Goal: Information Seeking & Learning: Learn about a topic

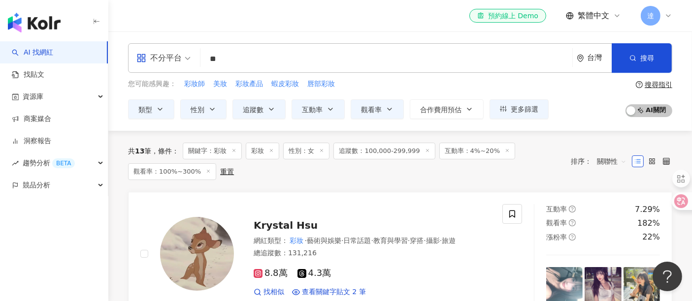
click at [268, 53] on input "**" at bounding box center [386, 59] width 364 height 19
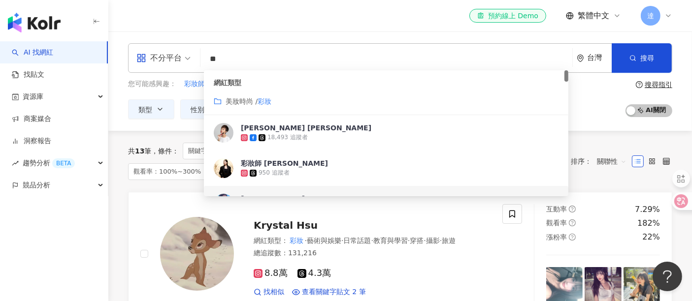
type input "*"
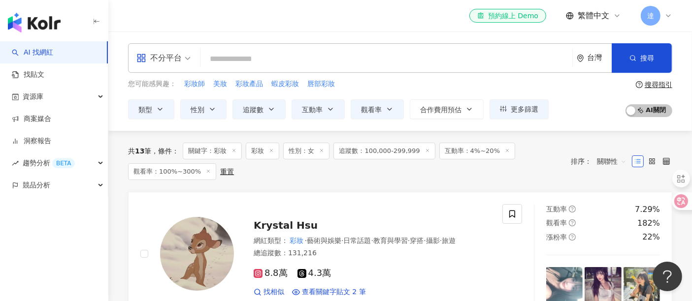
type input "*"
type input "***"
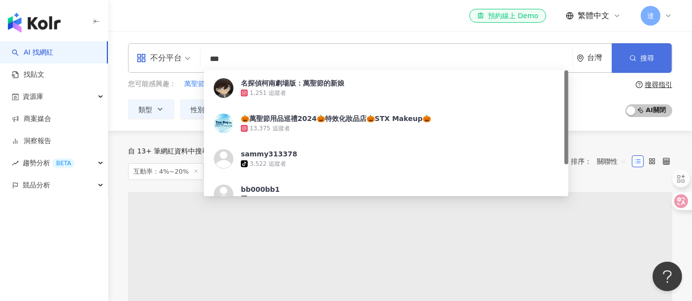
click at [642, 55] on span "搜尋" at bounding box center [647, 58] width 14 height 8
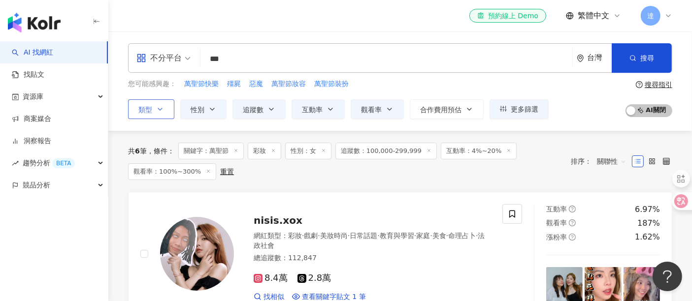
click at [159, 105] on icon "button" at bounding box center [160, 109] width 8 height 8
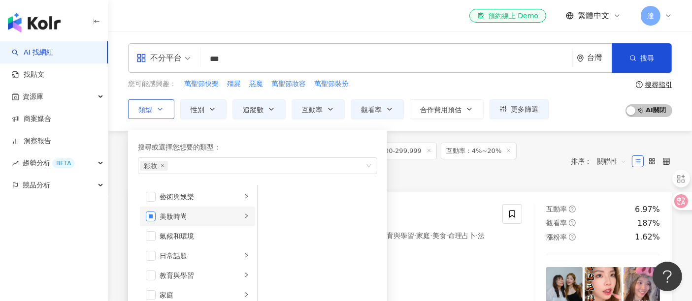
click at [153, 215] on span "button" at bounding box center [151, 217] width 10 height 10
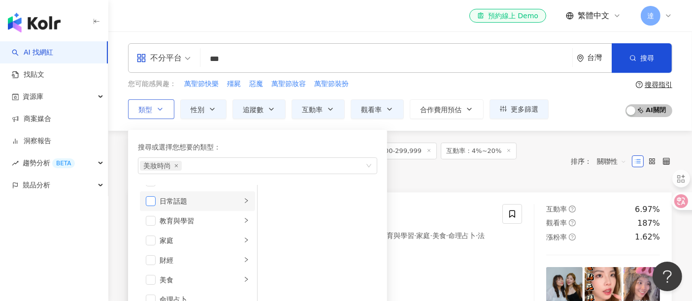
click at [152, 201] on span "button" at bounding box center [151, 202] width 10 height 10
click at [152, 240] on span "button" at bounding box center [151, 241] width 10 height 10
click at [176, 166] on icon "close" at bounding box center [176, 166] width 4 height 4
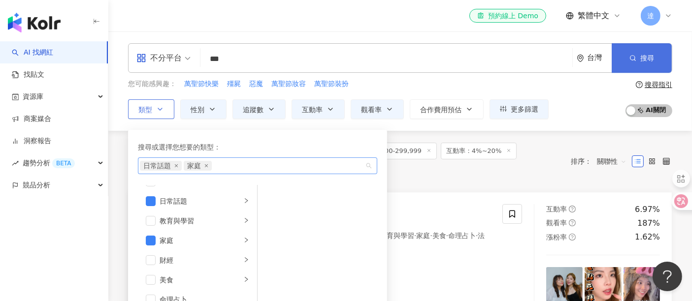
click at [647, 54] on span "搜尋" at bounding box center [647, 58] width 14 height 8
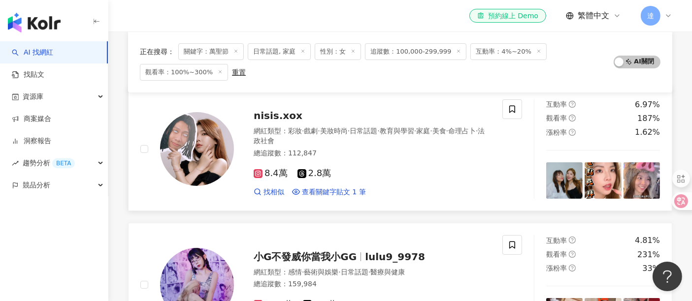
scroll to position [109, 0]
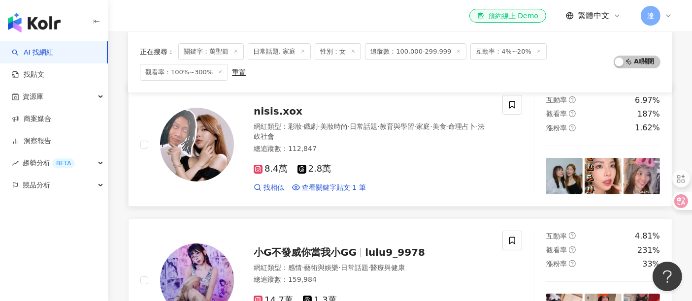
click at [390, 154] on div "網紅類型 ： 彩妝 · 戲劇 · 美妝時尚 · 日常話題 · 教育與學習 · 家庭 · 美食 · 命理占卜 · 法政社會 總追蹤數 ： 112,847" at bounding box center [372, 139] width 237 height 34
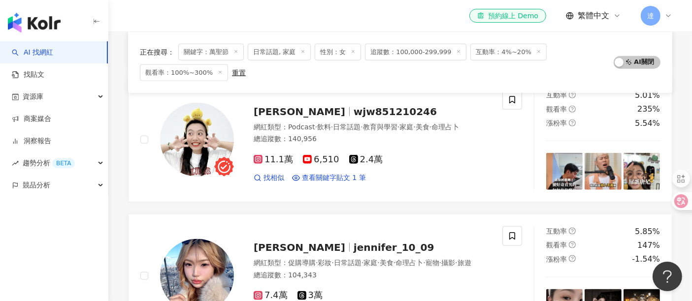
scroll to position [1149, 0]
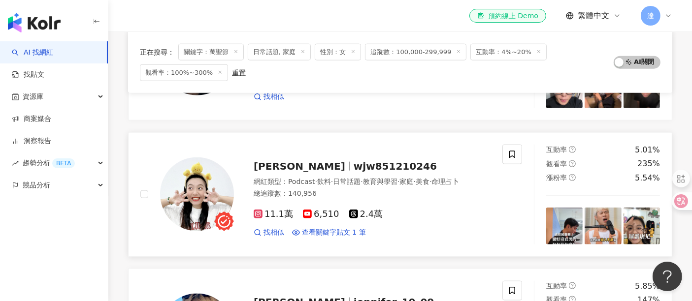
click at [354, 163] on span "wjw851210246" at bounding box center [395, 167] width 83 height 12
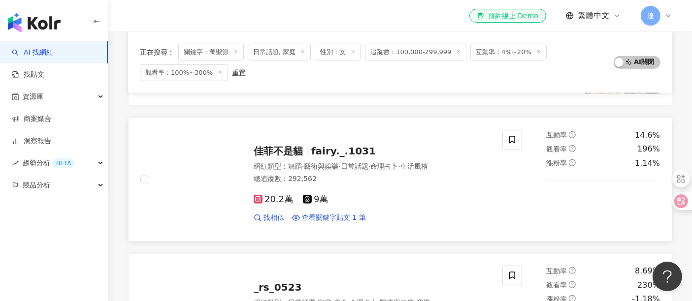
scroll to position [602, 0]
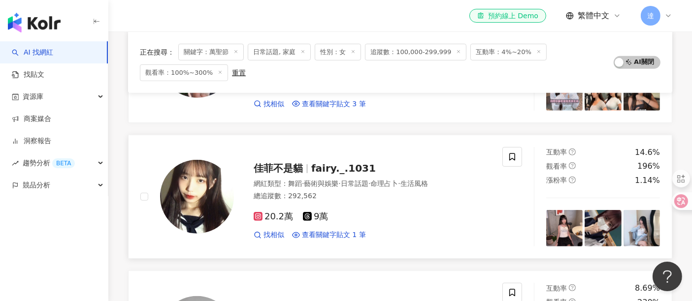
click at [410, 196] on div "總追蹤數 ： 292,562" at bounding box center [372, 197] width 237 height 10
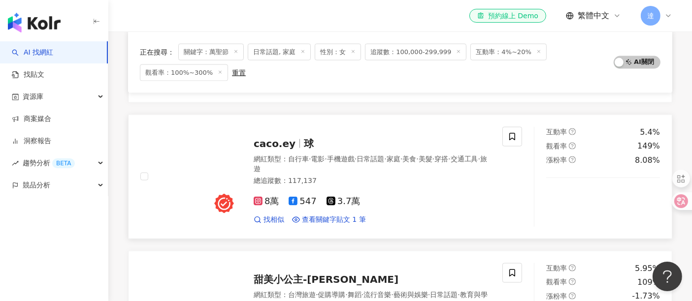
scroll to position [1423, 0]
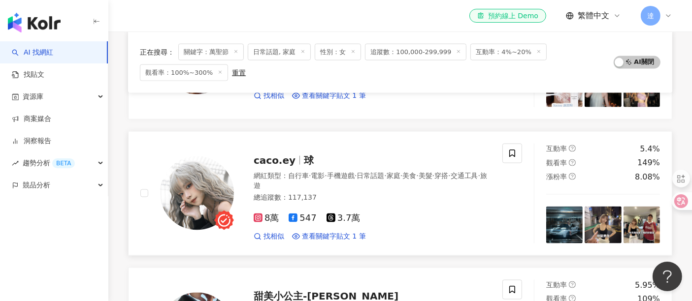
click at [366, 180] on div "網紅類型 ： 自行車 · 電影 · 手機遊戲 · 日常話題 · 家庭 · 美食 · 美髮 · 穿搭 · 交通工具 · 旅遊" at bounding box center [372, 180] width 237 height 19
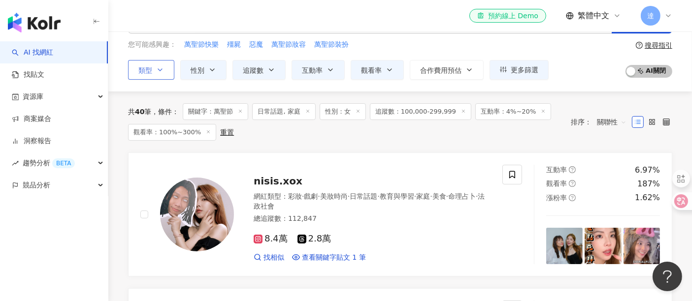
scroll to position [0, 0]
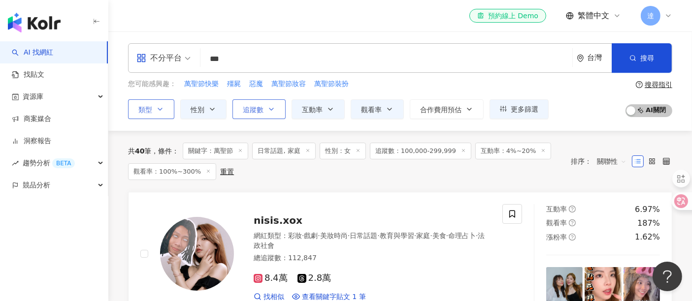
click at [253, 112] on span "追蹤數" at bounding box center [253, 110] width 21 height 8
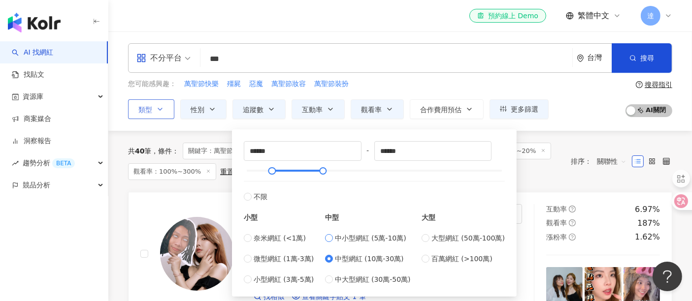
type input "*****"
type input "******"
click at [196, 84] on span "萬聖節快樂" at bounding box center [201, 84] width 34 height 10
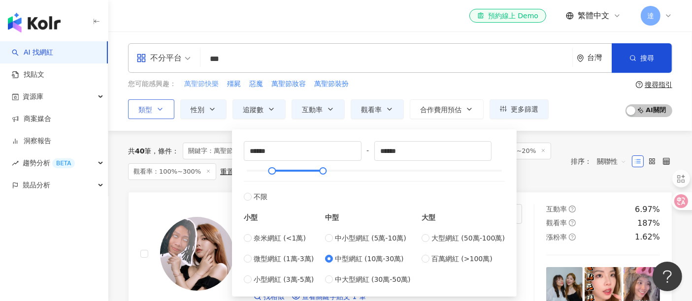
type input "*****"
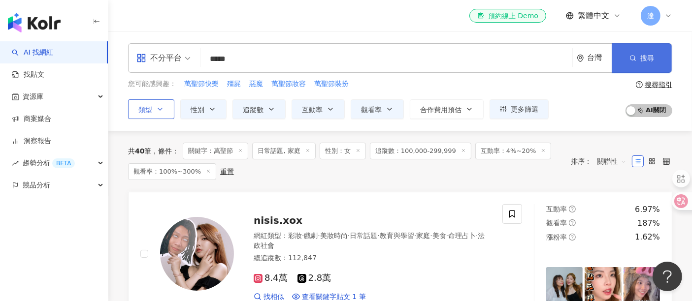
click at [647, 61] on span "搜尋" at bounding box center [647, 58] width 14 height 8
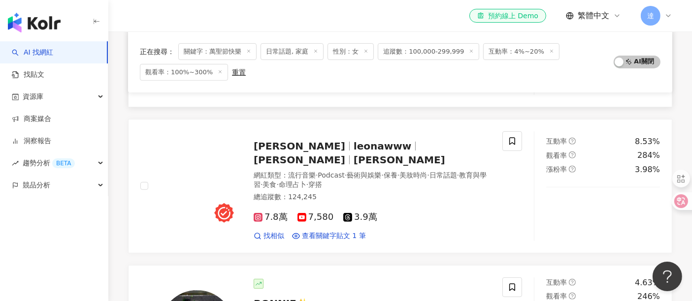
scroll to position [328, 0]
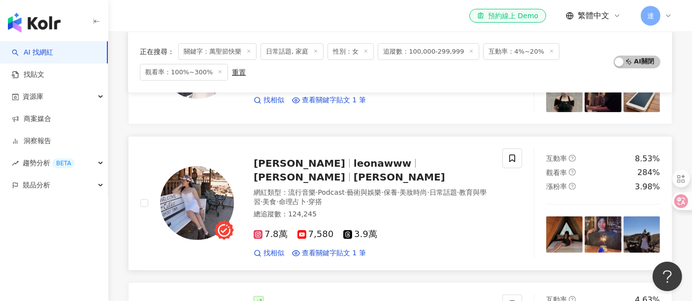
click at [391, 210] on div "總追蹤數 ： 124,245" at bounding box center [372, 215] width 237 height 10
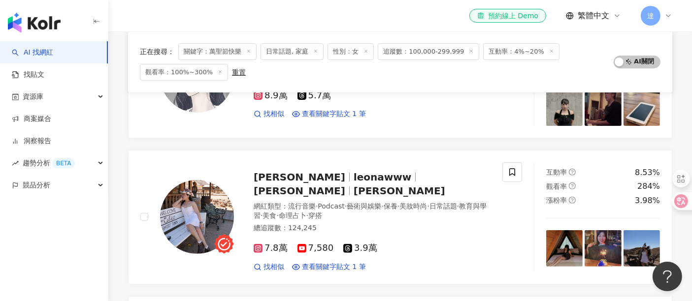
scroll to position [109, 0]
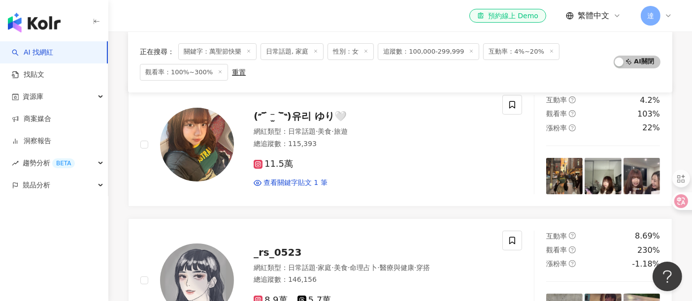
click at [313, 51] on icon at bounding box center [315, 51] width 5 height 5
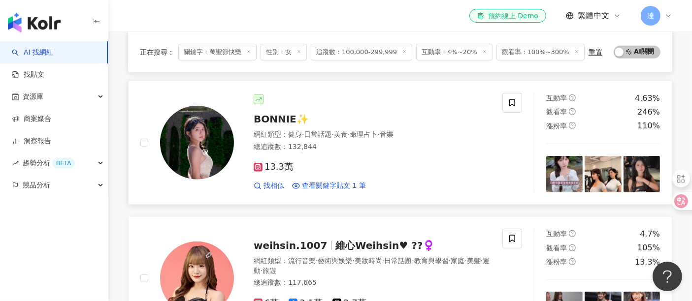
scroll to position [493, 0]
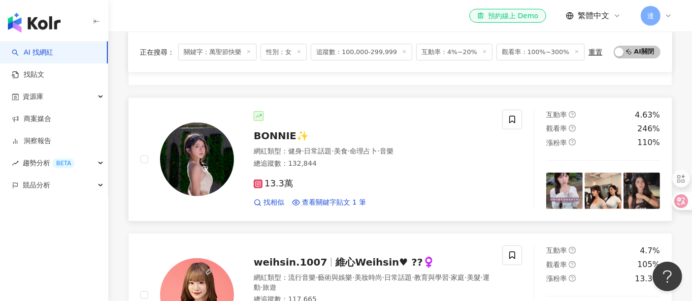
click at [350, 147] on span "·" at bounding box center [349, 151] width 2 height 8
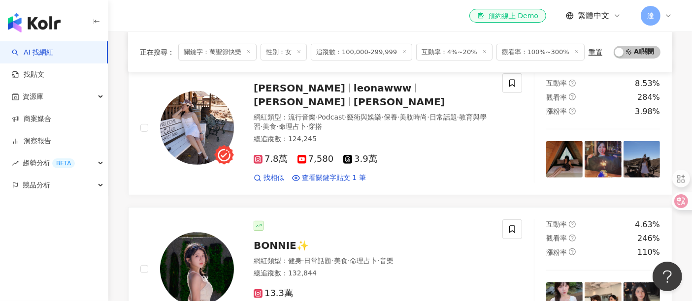
click at [249, 49] on icon at bounding box center [248, 51] width 5 height 5
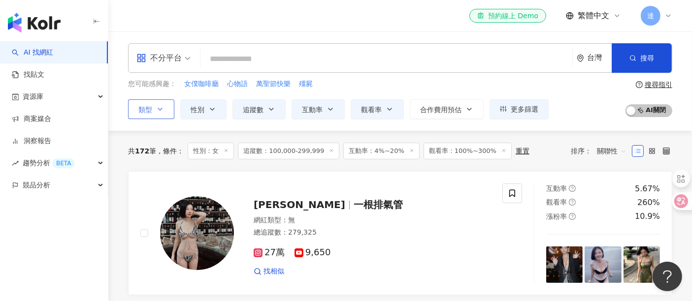
click at [287, 60] on input "search" at bounding box center [386, 59] width 364 height 19
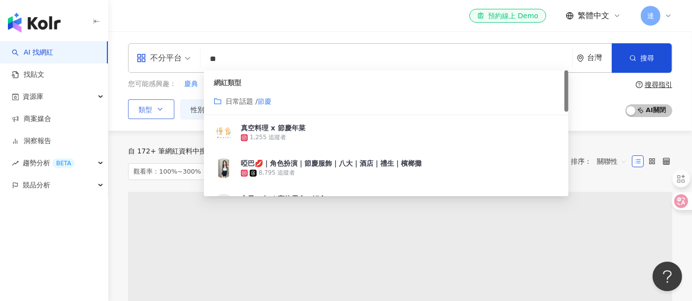
click at [289, 103] on div "日常話題 / 節慶" at bounding box center [386, 101] width 345 height 11
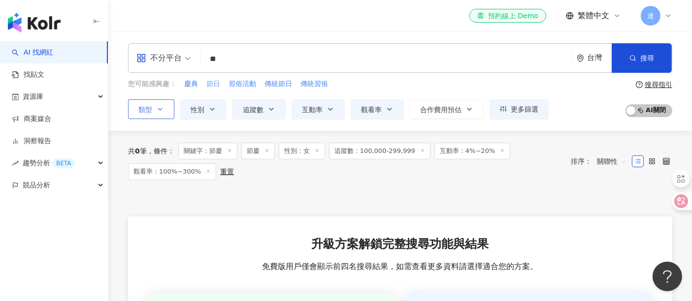
click at [210, 85] on span "節日" at bounding box center [213, 84] width 14 height 10
type input "**"
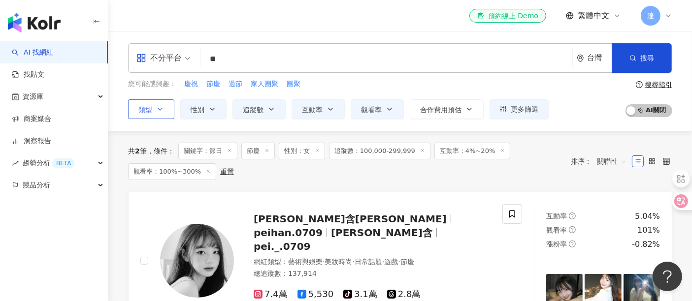
click at [232, 150] on icon at bounding box center [229, 150] width 5 height 5
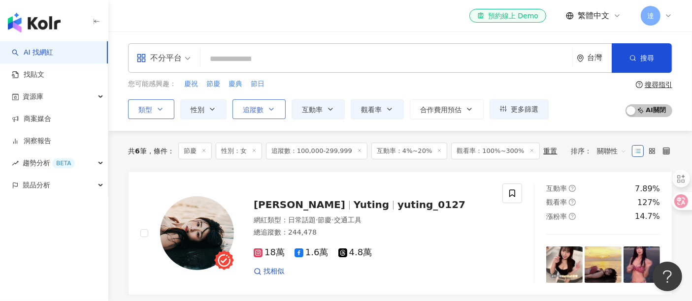
click at [255, 108] on span "追蹤數" at bounding box center [253, 110] width 21 height 8
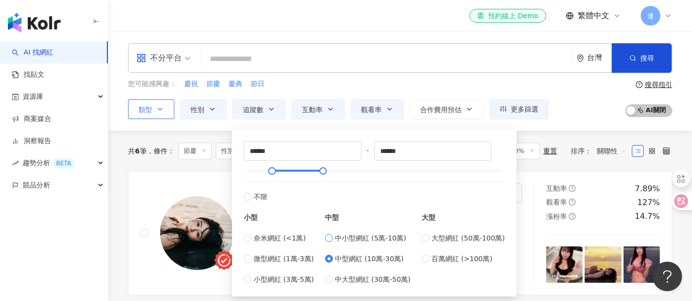
type input "*****"
type input "******"
click at [557, 124] on div "不分平台 台灣 搜尋 customizedTag 網紅類型 日常話題 / 節慶 真空料理 x 節慶年菜 1,255 追蹤者 啞巴💋｜角色扮演｜節慶服飾｜八大｜…" at bounding box center [400, 82] width 584 height 100
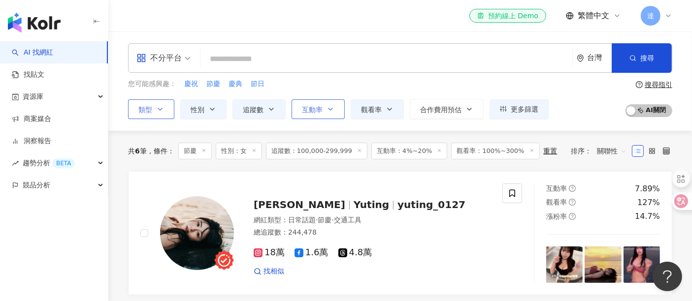
click at [306, 110] on span "互動率" at bounding box center [312, 110] width 21 height 8
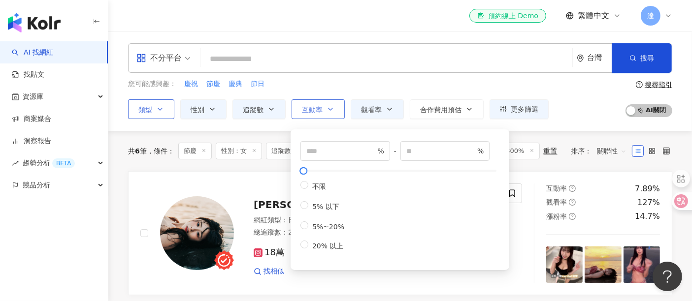
click at [306, 110] on span "互動率" at bounding box center [312, 110] width 21 height 8
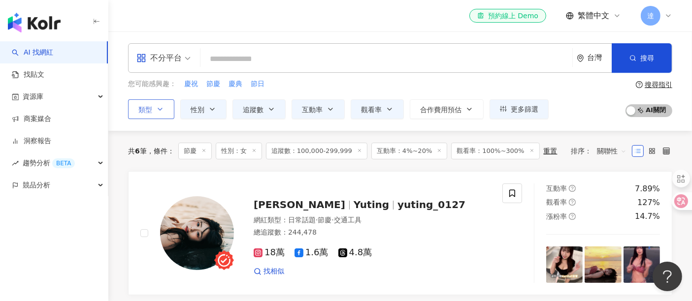
click at [146, 108] on span "類型" at bounding box center [145, 110] width 14 height 8
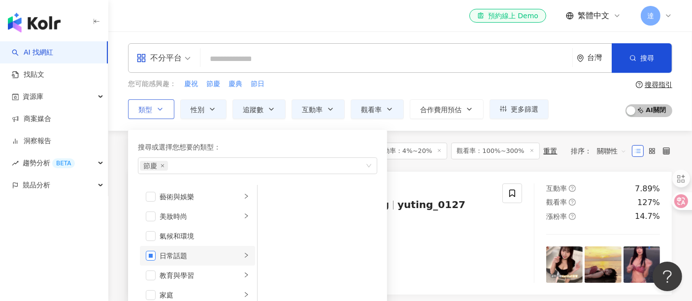
click at [154, 255] on span "button" at bounding box center [151, 256] width 10 height 10
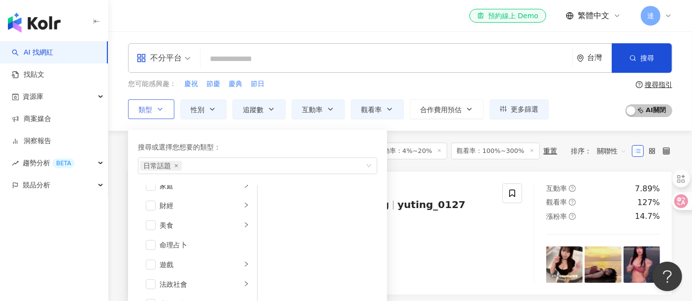
scroll to position [164, 0]
click at [148, 250] on span "button" at bounding box center [151, 250] width 10 height 10
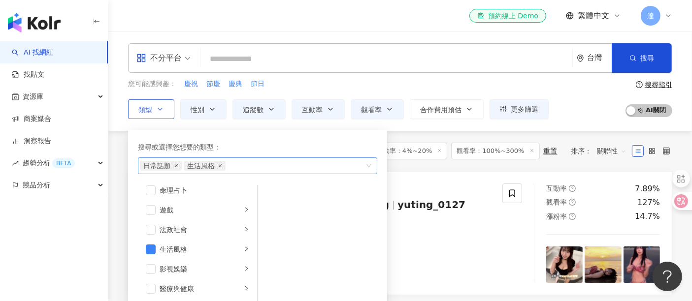
click at [177, 165] on icon "close" at bounding box center [176, 166] width 3 height 3
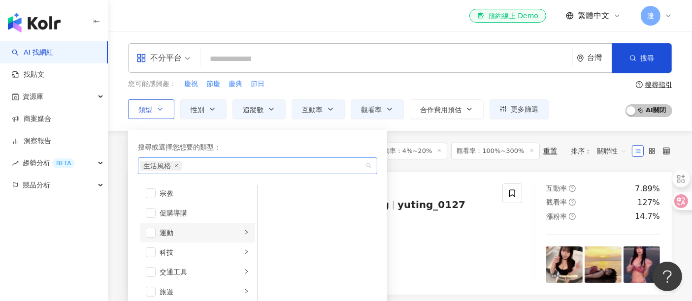
scroll to position [341, 0]
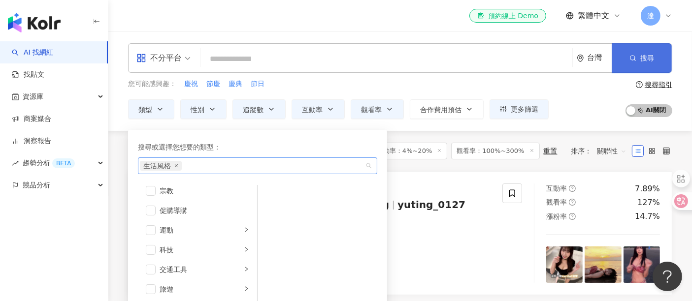
click at [640, 61] on span "搜尋" at bounding box center [647, 58] width 14 height 8
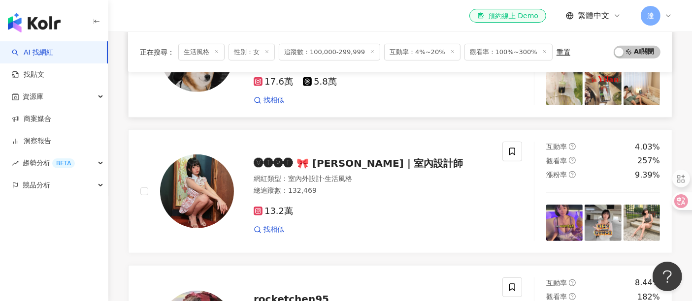
scroll to position [493, 0]
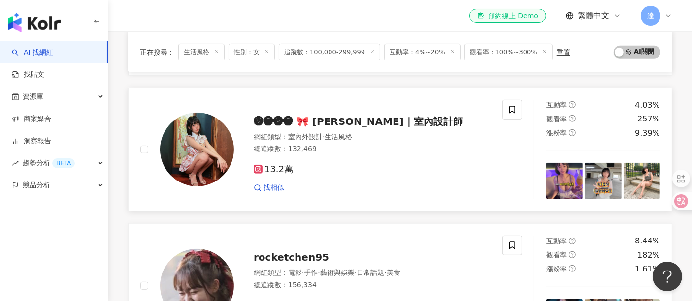
click at [378, 153] on div "網紅類型 ： 室內外設計 · 生活風格 總追蹤數 ： 132,469" at bounding box center [372, 145] width 237 height 24
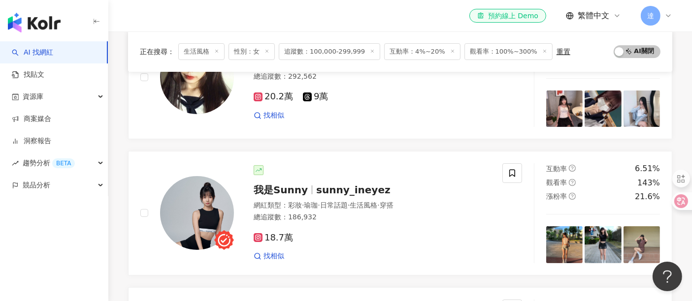
scroll to position [0, 0]
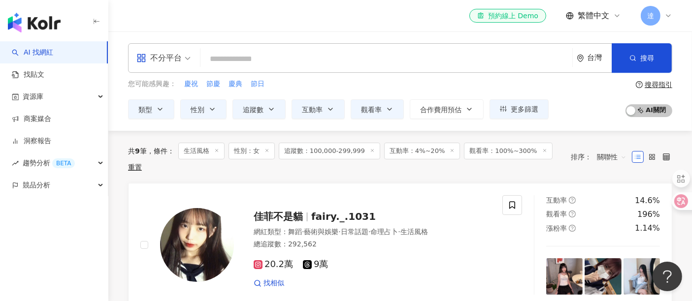
click at [217, 151] on icon at bounding box center [216, 150] width 5 height 5
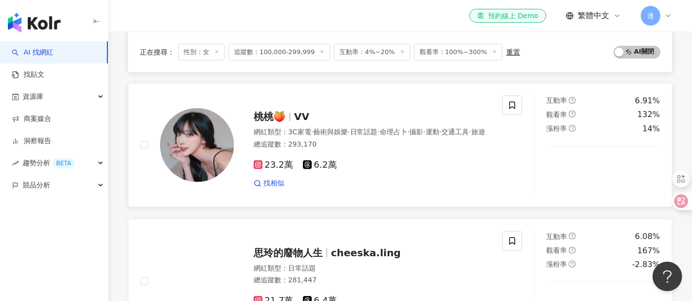
scroll to position [383, 0]
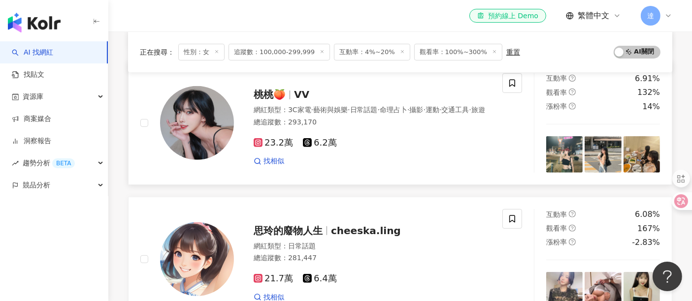
click at [363, 113] on div "網紅類型 ： 3C家電 · 藝術與娛樂 · 日常話題 · 命理占卜 · 攝影 · 運動 · 交通工具 · 旅遊" at bounding box center [372, 110] width 237 height 10
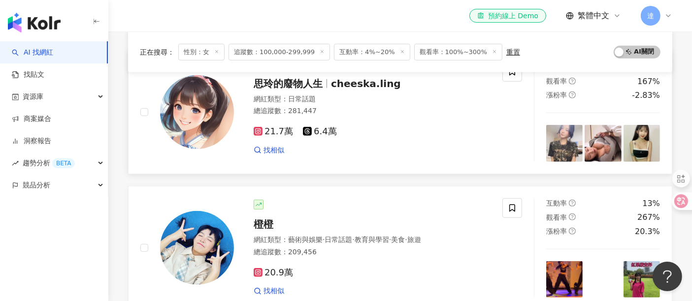
scroll to position [547, 0]
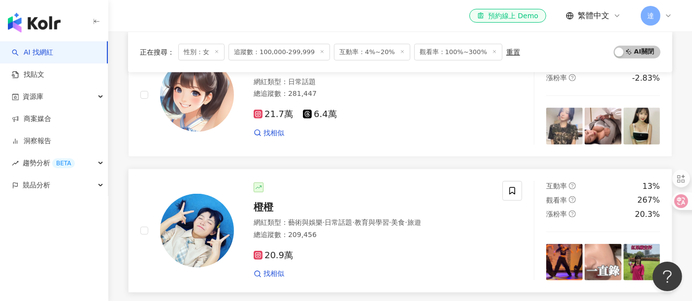
click at [366, 238] on div "網紅類型 ： 藝術與娛樂 · 日常話題 · 教育與學習 · 美食 · 旅遊 總追蹤數 ： 209,456" at bounding box center [372, 230] width 237 height 24
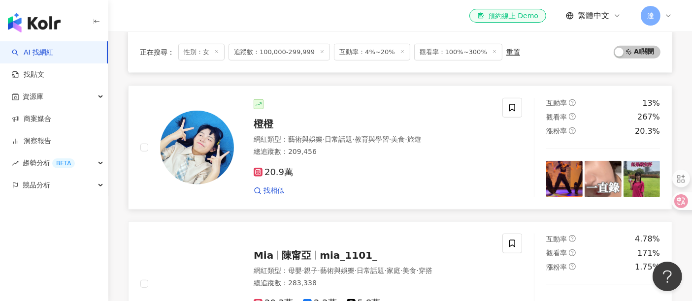
scroll to position [711, 0]
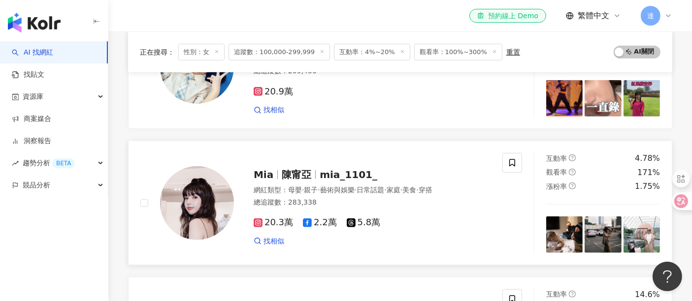
click at [393, 194] on div "網紅類型 ： 母嬰 · 親子 · 藝術與娛樂 · 日常話題 · 家庭 · 美食 · 穿搭 總追蹤數 ： 283,338" at bounding box center [372, 198] width 237 height 24
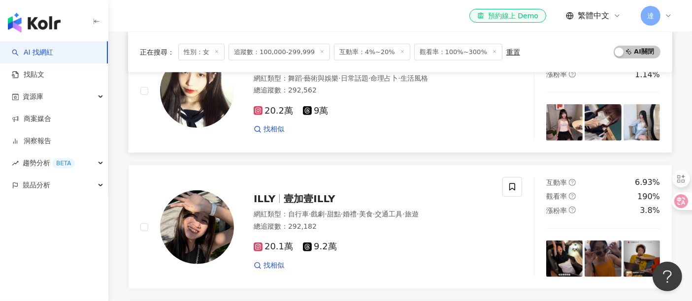
scroll to position [1040, 0]
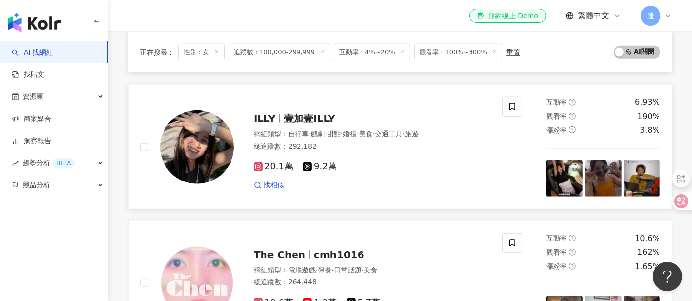
click at [402, 147] on div "總追蹤數 ： 292,182" at bounding box center [372, 147] width 237 height 10
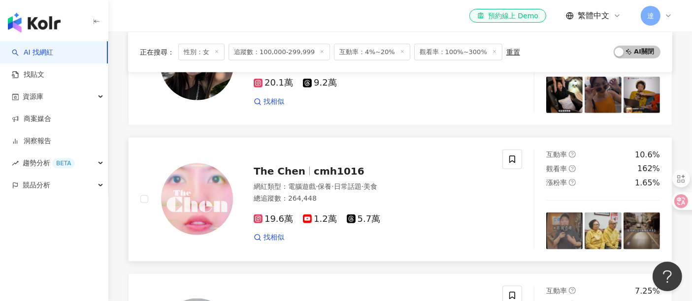
scroll to position [1149, 0]
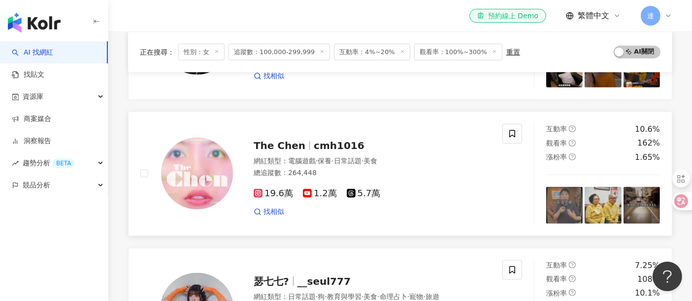
click at [397, 170] on div "總追蹤數 ： 264,448" at bounding box center [372, 173] width 237 height 10
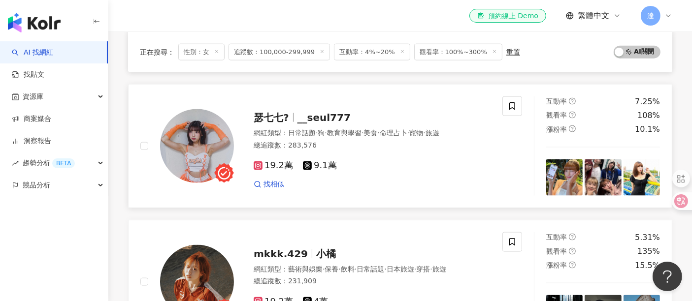
click at [375, 156] on div "19.2萬 9.1萬 找相似" at bounding box center [372, 171] width 237 height 36
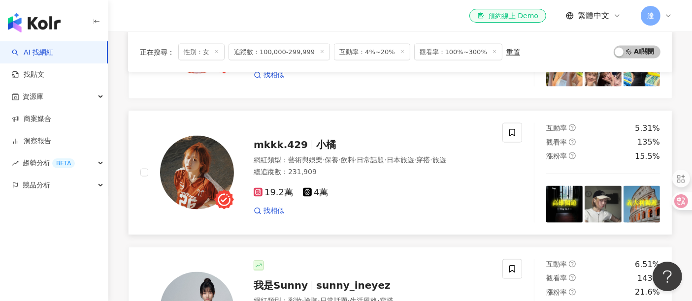
click at [401, 172] on div "總追蹤數 ： 231,909" at bounding box center [372, 172] width 237 height 10
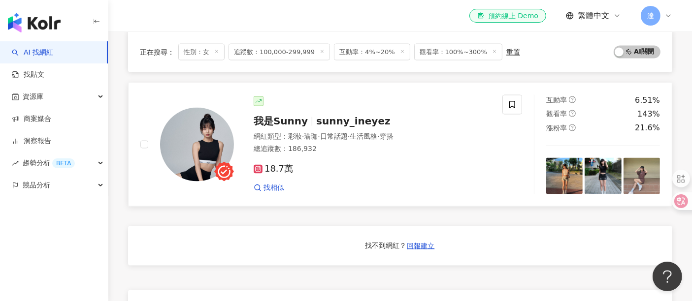
click at [394, 157] on div "18.7萬 找相似" at bounding box center [372, 174] width 237 height 36
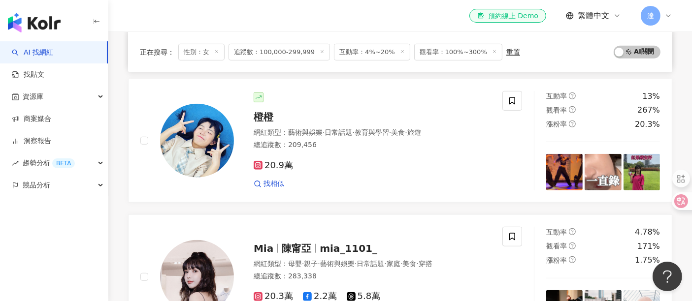
scroll to position [501, 0]
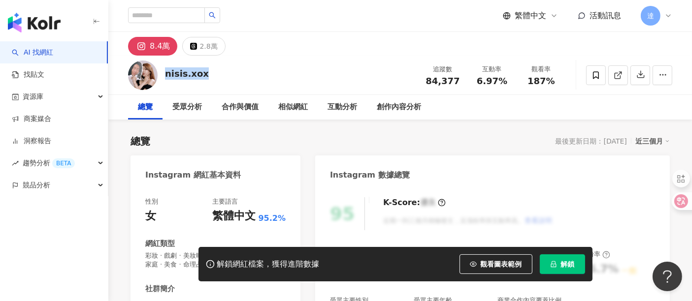
drag, startPoint x: 165, startPoint y: 76, endPoint x: 204, endPoint y: 74, distance: 39.5
click at [204, 74] on div "nisis.xox 追蹤數 84,377 互動率 6.97% 觀看率 187%" at bounding box center [400, 75] width 584 height 39
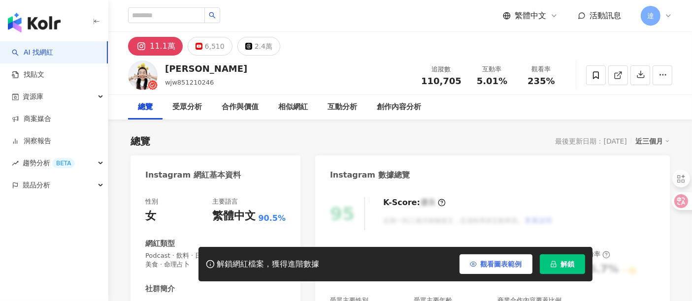
click at [496, 262] on span "觀看圖表範例" at bounding box center [501, 265] width 41 height 8
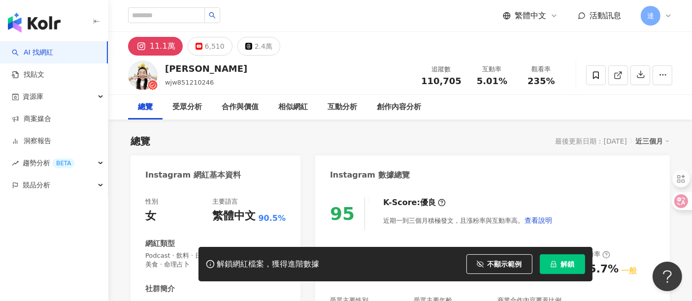
click at [564, 264] on span "解鎖" at bounding box center [568, 265] width 14 height 8
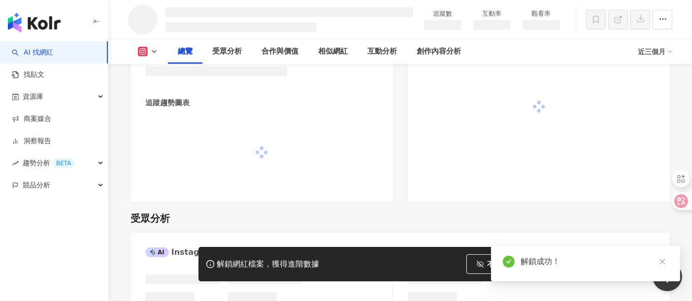
scroll to position [494, 0]
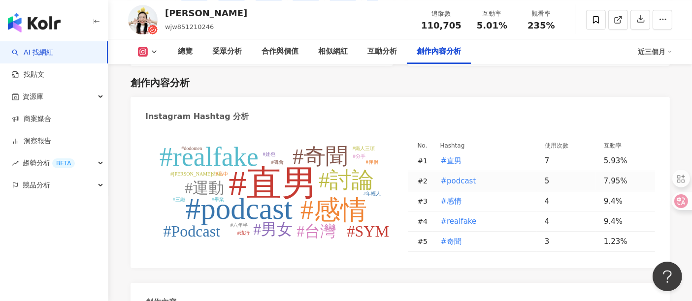
scroll to position [3189, 0]
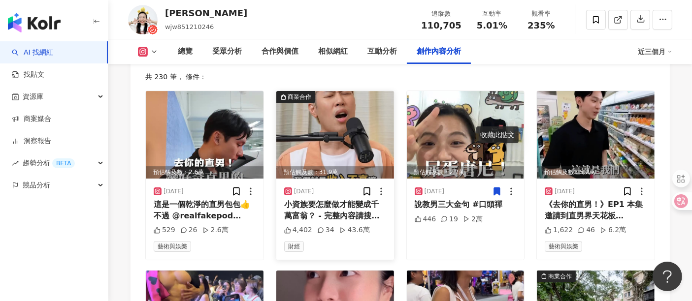
click at [348, 107] on img at bounding box center [335, 135] width 118 height 88
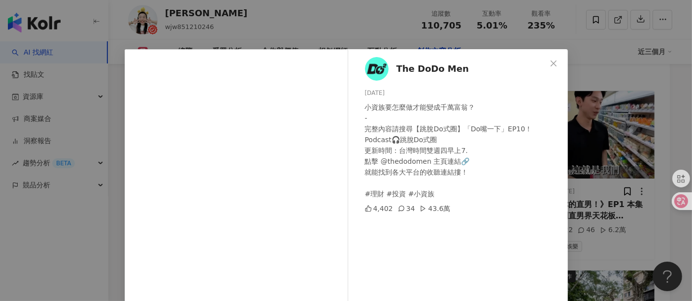
scroll to position [55, 0]
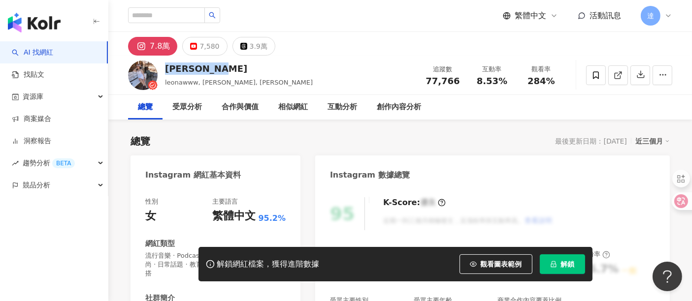
drag, startPoint x: 165, startPoint y: 70, endPoint x: 221, endPoint y: 71, distance: 56.2
click at [221, 71] on div "Leona Wang" at bounding box center [239, 69] width 148 height 12
drag, startPoint x: 166, startPoint y: 83, endPoint x: 197, endPoint y: 85, distance: 31.6
click at [197, 85] on span "leonawww, 紫砂歐娜, 歐娜" at bounding box center [239, 82] width 148 height 7
copy span "leonawww"
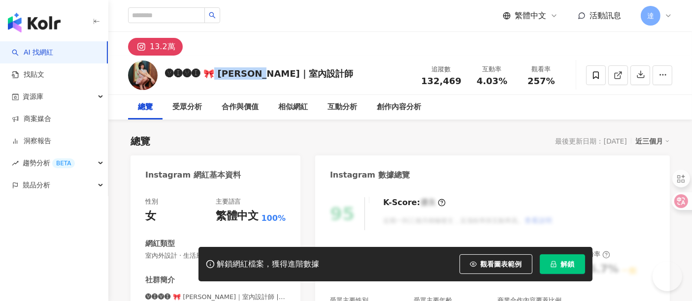
drag, startPoint x: 250, startPoint y: 75, endPoint x: 286, endPoint y: 75, distance: 36.0
click at [286, 75] on div "🅥🅘🅥🅘 🎀 靖靖｜室內設計師" at bounding box center [259, 73] width 188 height 12
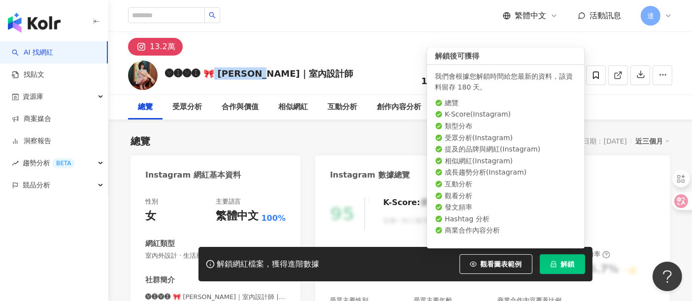
click at [569, 267] on span "解鎖" at bounding box center [568, 265] width 14 height 8
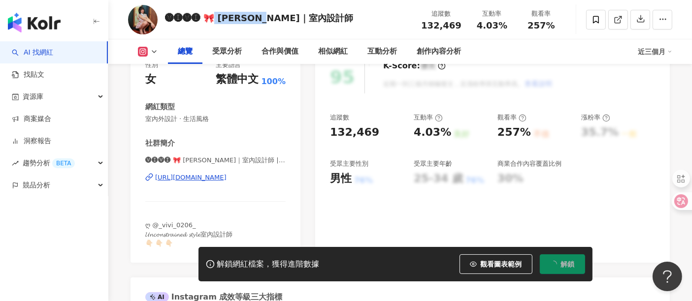
scroll to position [164, 0]
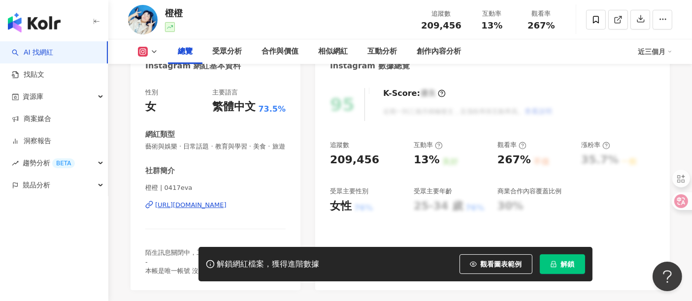
scroll to position [219, 0]
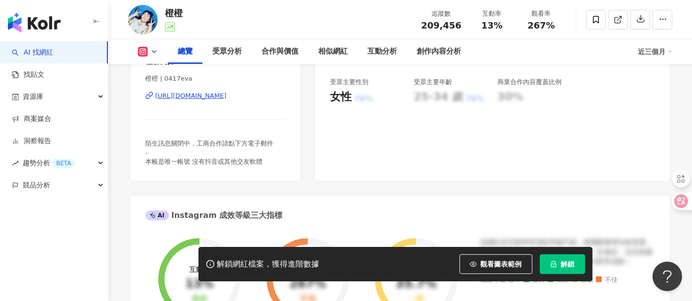
click at [212, 100] on div "https://www.instagram.com/0417eva/" at bounding box center [190, 96] width 71 height 9
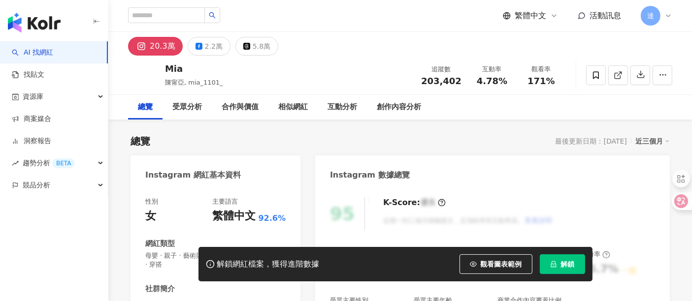
scroll to position [109, 0]
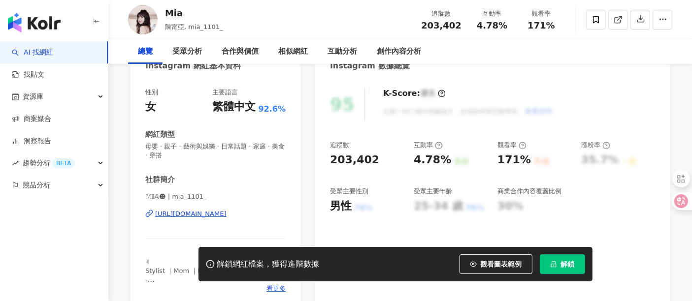
click at [227, 213] on div "[URL][DOMAIN_NAME]" at bounding box center [190, 214] width 71 height 9
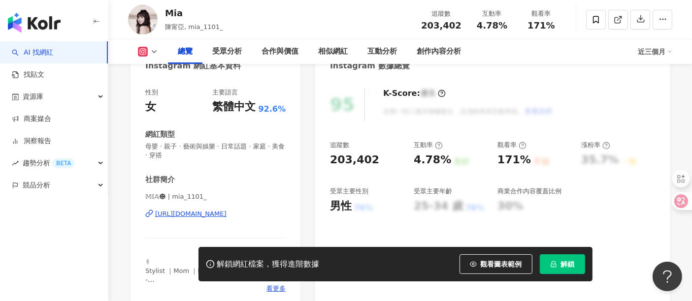
scroll to position [0, 0]
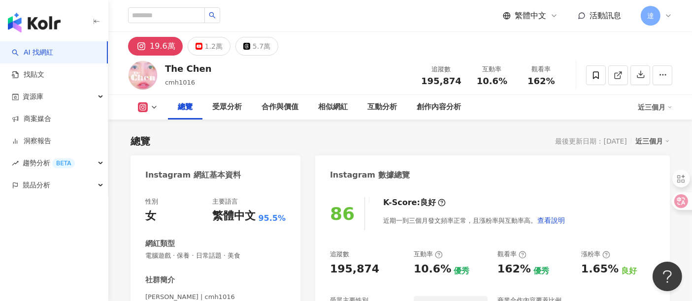
scroll to position [164, 0]
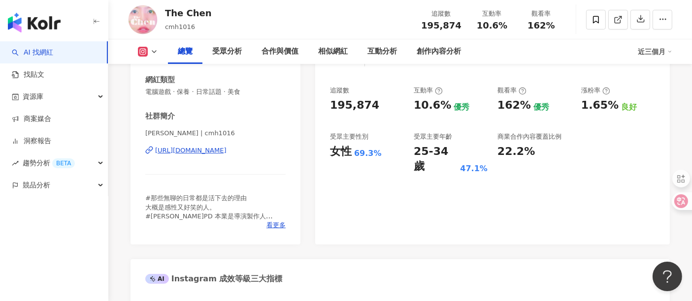
click at [227, 148] on div "https://www.instagram.com/cmh1016/" at bounding box center [190, 150] width 71 height 9
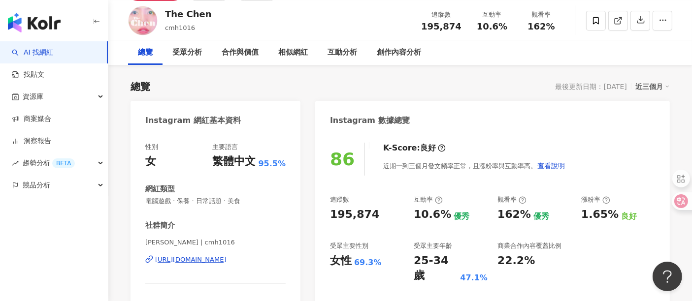
scroll to position [0, 0]
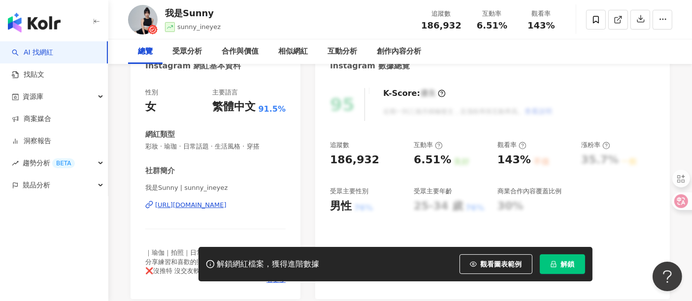
scroll to position [219, 0]
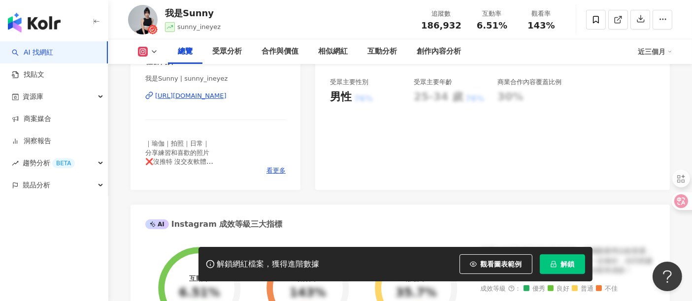
click at [227, 94] on div "[URL][DOMAIN_NAME]" at bounding box center [190, 96] width 71 height 9
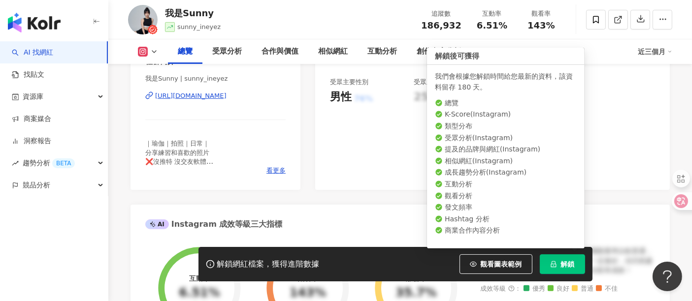
click at [566, 268] on span "解鎖" at bounding box center [568, 265] width 14 height 8
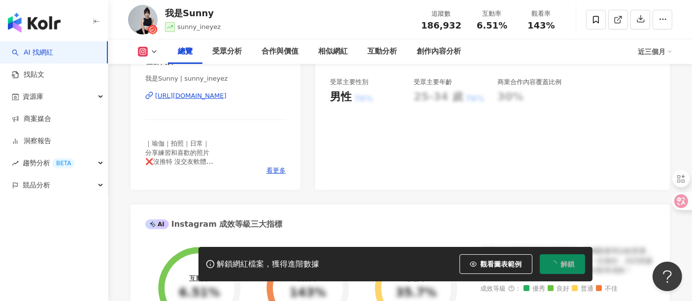
scroll to position [109, 0]
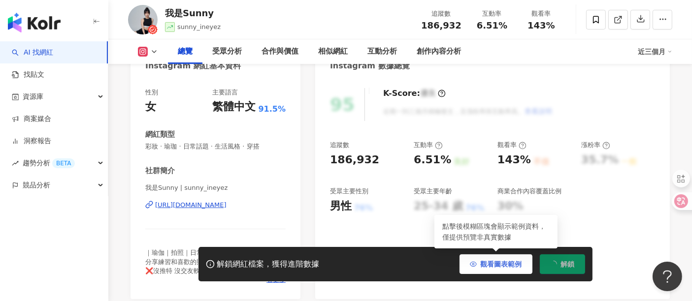
click at [485, 264] on span "觀看圖表範例" at bounding box center [501, 265] width 41 height 8
